Goal: Information Seeking & Learning: Learn about a topic

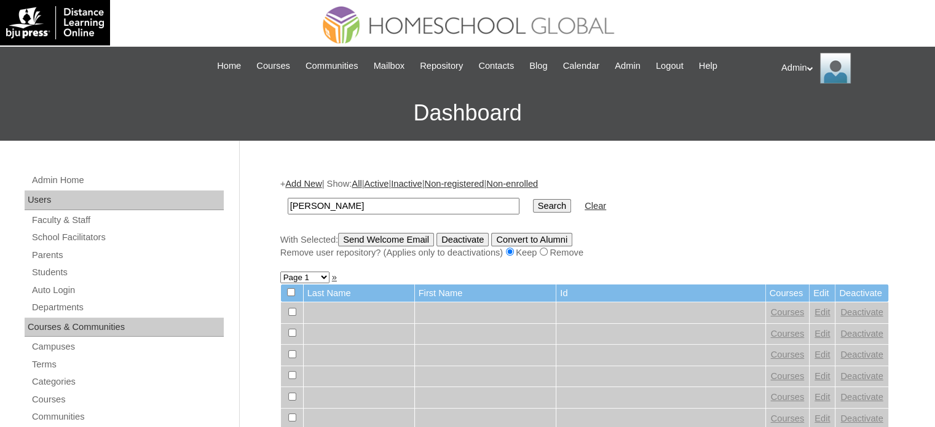
type input "J"
paste input "[PERSON_NAME]"
type input "[PERSON_NAME]"
click at [533, 199] on input "Search" at bounding box center [552, 206] width 38 height 14
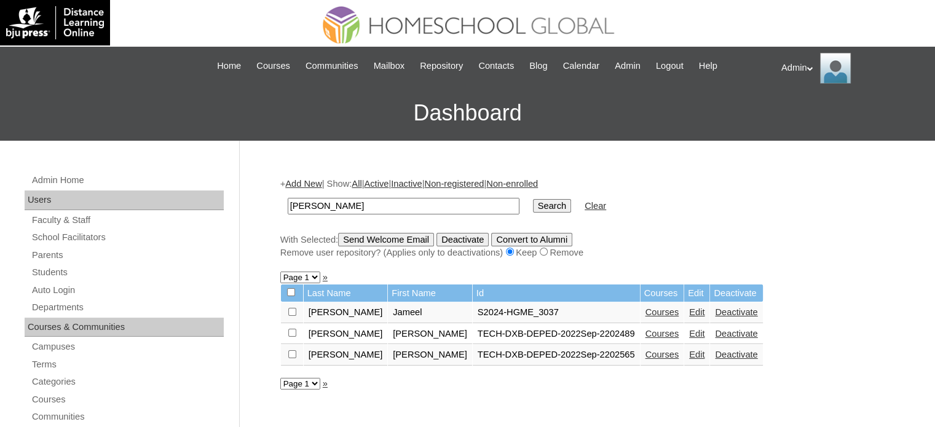
click at [646, 314] on link "Courses" at bounding box center [663, 312] width 34 height 10
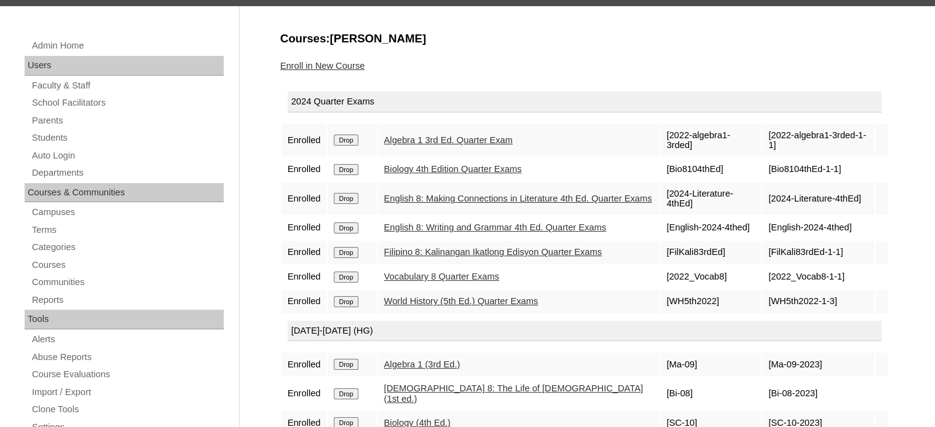
scroll to position [138, 0]
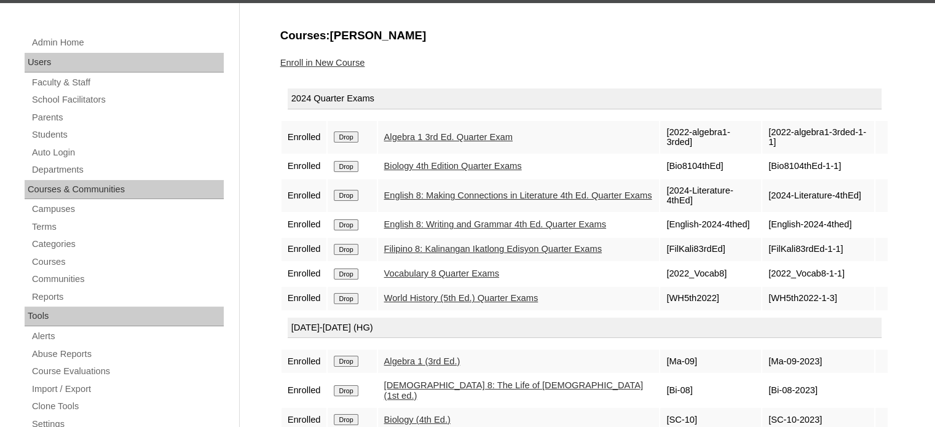
click at [455, 135] on link "Algebra 1 3rd Ed. Quarter Exam" at bounding box center [448, 137] width 129 height 10
click at [438, 164] on link "Biology 4th Edition Quarter Exams" at bounding box center [453, 166] width 138 height 10
click at [421, 191] on link "English 8: Making Connections in Literature 4th Ed. Quarter Exams" at bounding box center [518, 196] width 268 height 10
click at [419, 223] on link "English 8: Writing and Grammar 4th Ed. Quarter Exams" at bounding box center [495, 224] width 222 height 10
click at [457, 245] on link "Filipino 8: Kalinangan Ikatlong Edisyon Quarter Exams" at bounding box center [493, 249] width 218 height 10
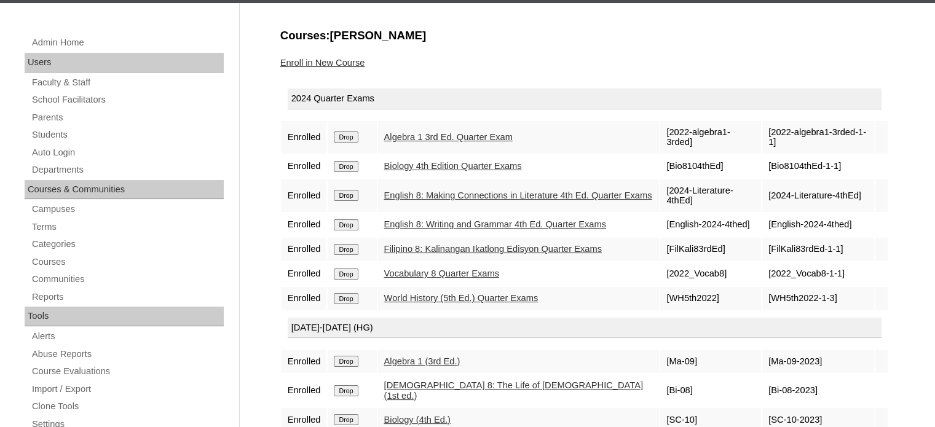
click at [417, 271] on link "Vocabulary 8 Quarter Exams" at bounding box center [441, 274] width 115 height 10
click at [449, 293] on link "World History (5th Ed.) Quarter Exams" at bounding box center [461, 298] width 154 height 10
